Goal: Obtain resource: Obtain resource

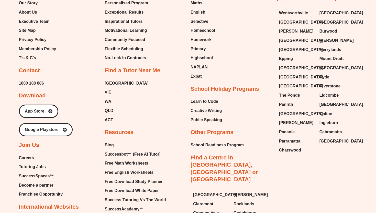
scroll to position [2113, 0]
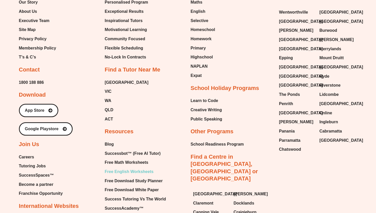
click at [127, 168] on span "Free English Worksheets" at bounding box center [129, 172] width 49 height 8
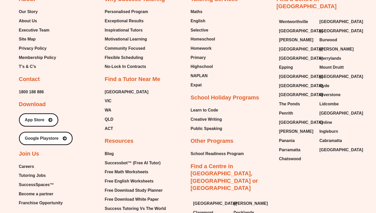
scroll to position [2113, 0]
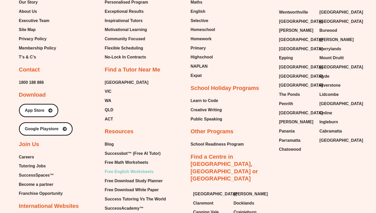
click at [147, 168] on span "Free English Worksheets" at bounding box center [129, 172] width 49 height 8
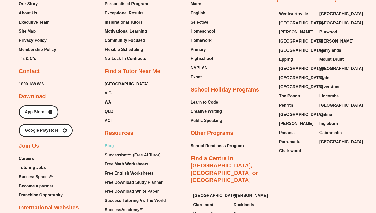
scroll to position [2113, 0]
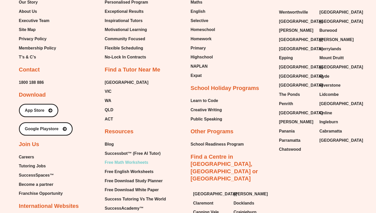
click at [137, 158] on span "Free Math Worksheets" at bounding box center [127, 162] width 44 height 8
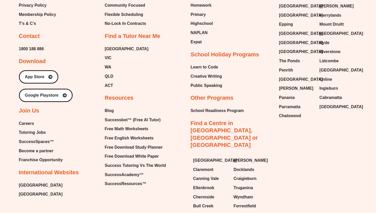
scroll to position [2149, 0]
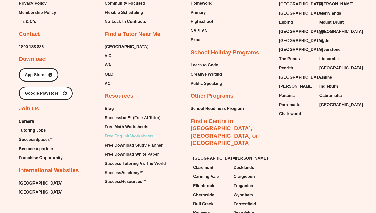
click at [140, 132] on span "Free English Worksheets" at bounding box center [129, 136] width 49 height 8
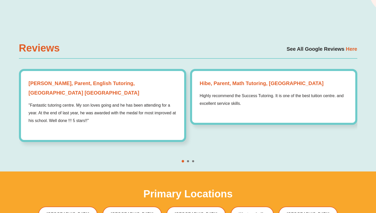
scroll to position [1406, 0]
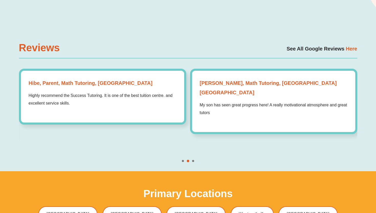
click at [183, 160] on span "Go to slide 1" at bounding box center [183, 161] width 2 height 2
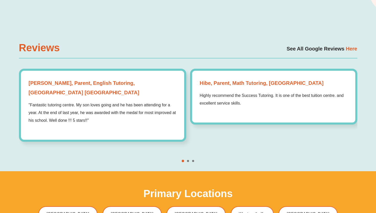
click at [188, 160] on span "Go to slide 2" at bounding box center [188, 161] width 2 height 2
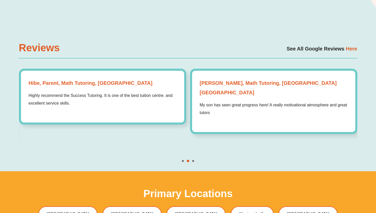
click at [194, 160] on span "Go to slide 3" at bounding box center [193, 161] width 2 height 2
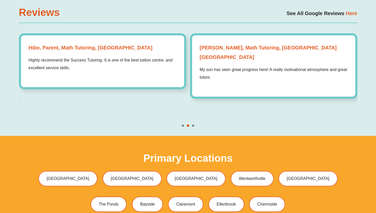
scroll to position [1440, 0]
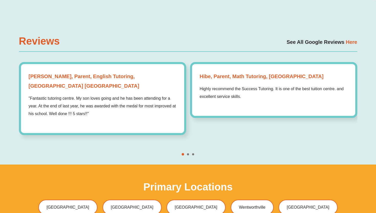
scroll to position [1411, 0]
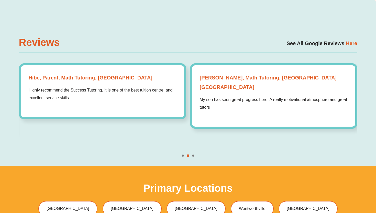
click at [183, 154] on span "Go to slide 1" at bounding box center [183, 155] width 2 height 2
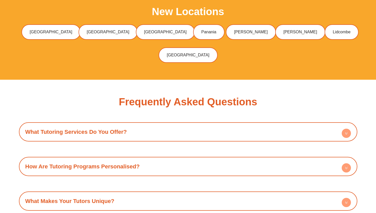
scroll to position [1657, 0]
